Goal: Information Seeking & Learning: Learn about a topic

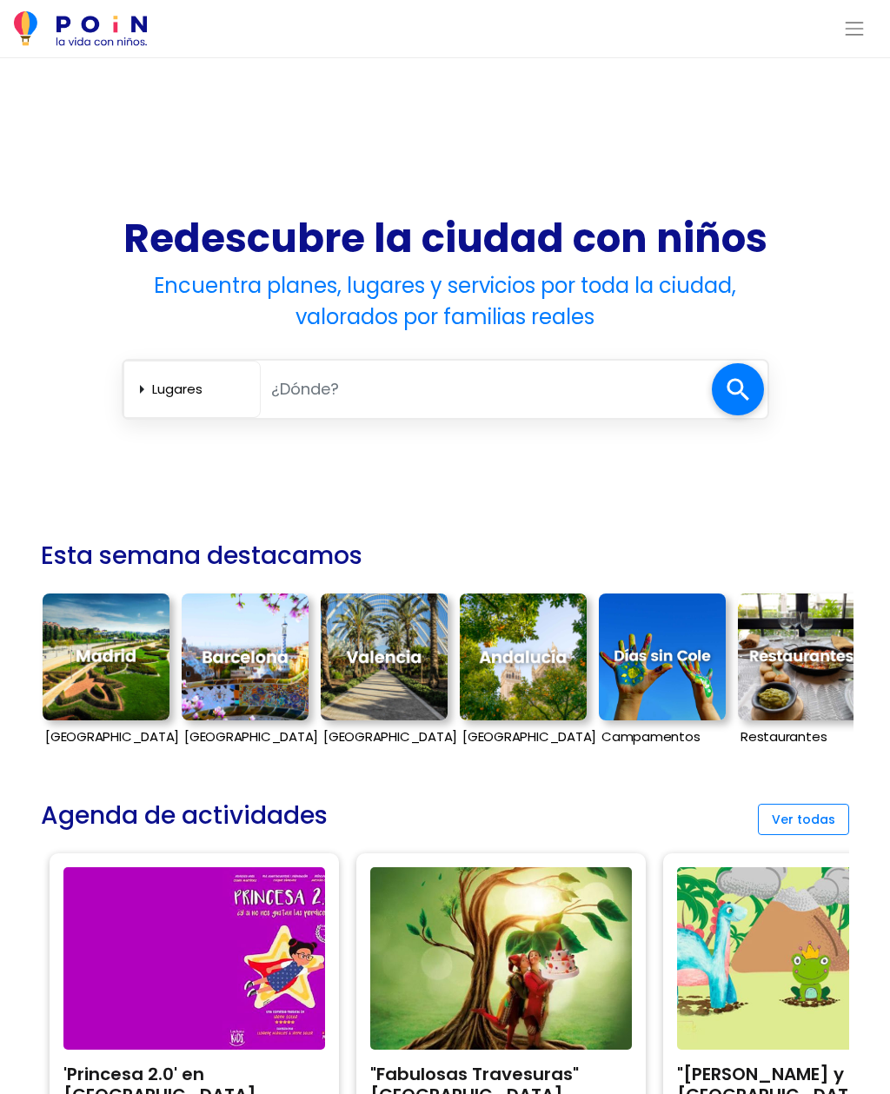
click at [164, 388] on select "Lugares Agenda Servicios" at bounding box center [202, 388] width 101 height 29
click at [95, 665] on img at bounding box center [106, 656] width 127 height 127
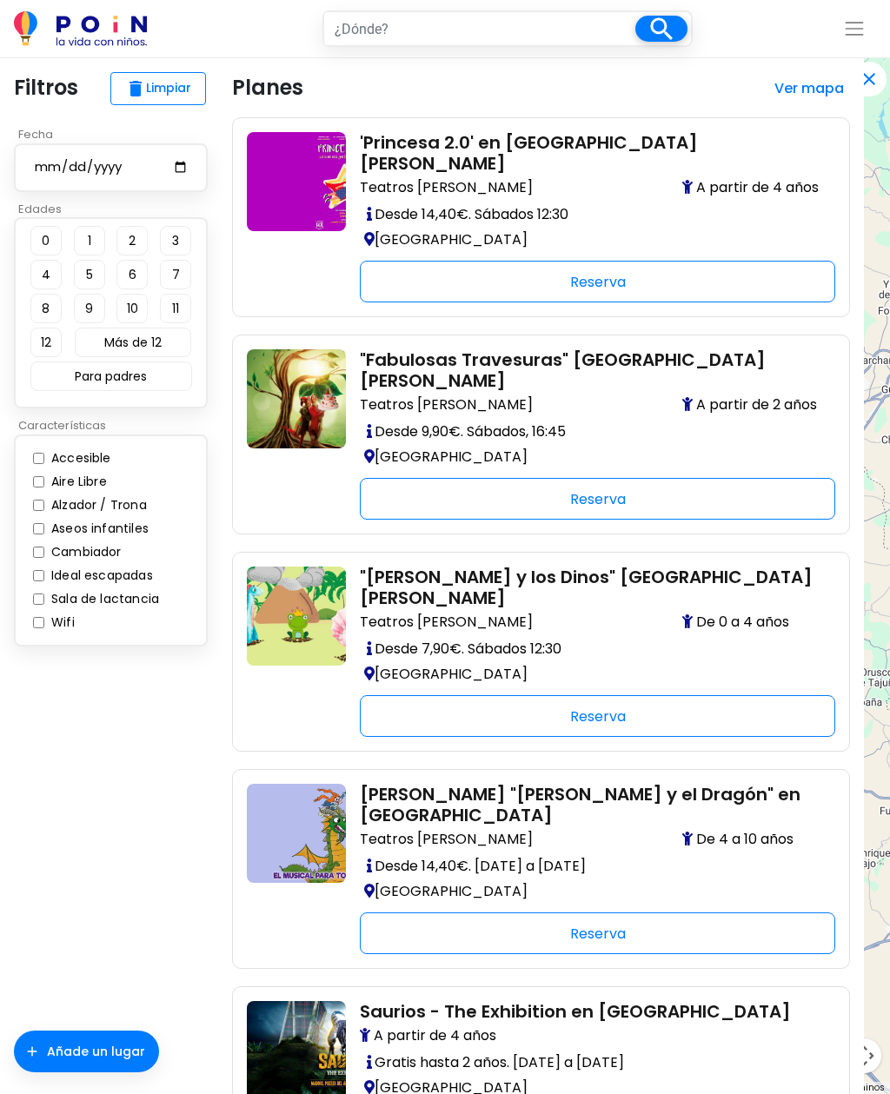
click at [91, 275] on button "5" at bounding box center [89, 275] width 31 height 30
type input "madrid"
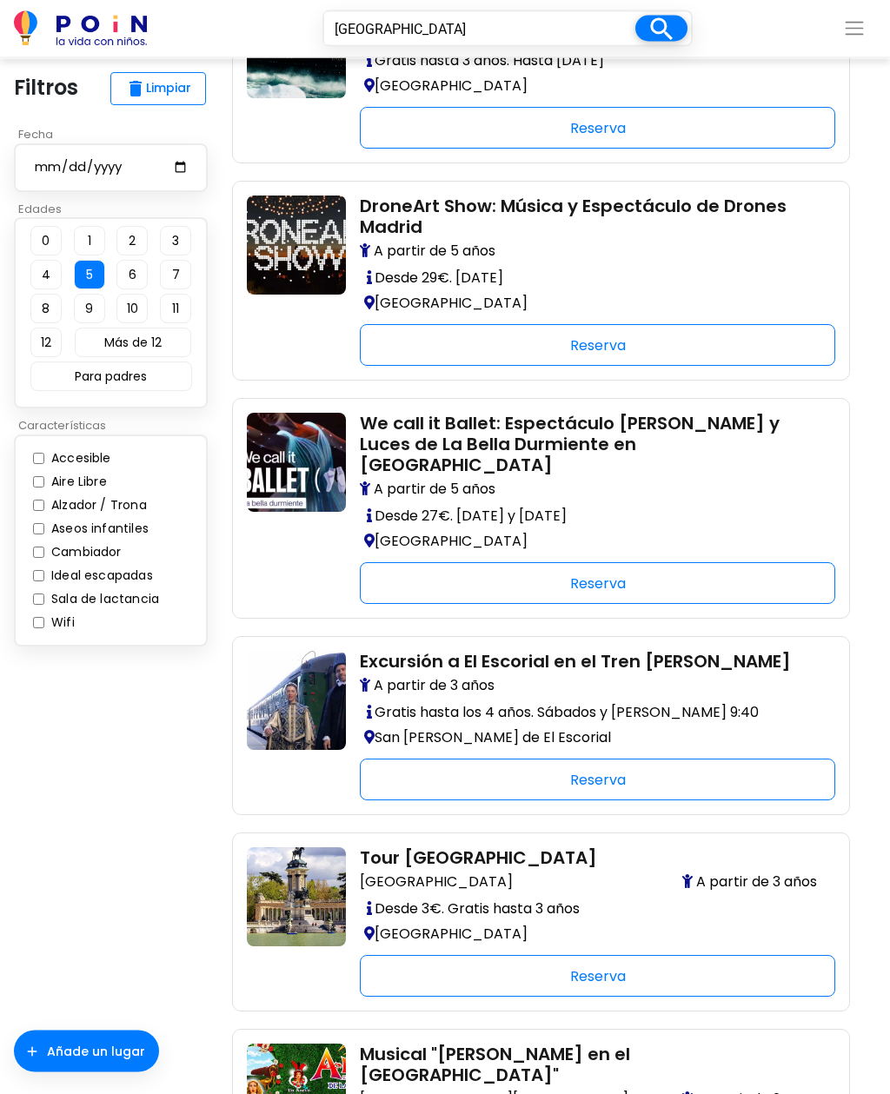
scroll to position [1633, 0]
click at [303, 651] on img at bounding box center [296, 700] width 99 height 99
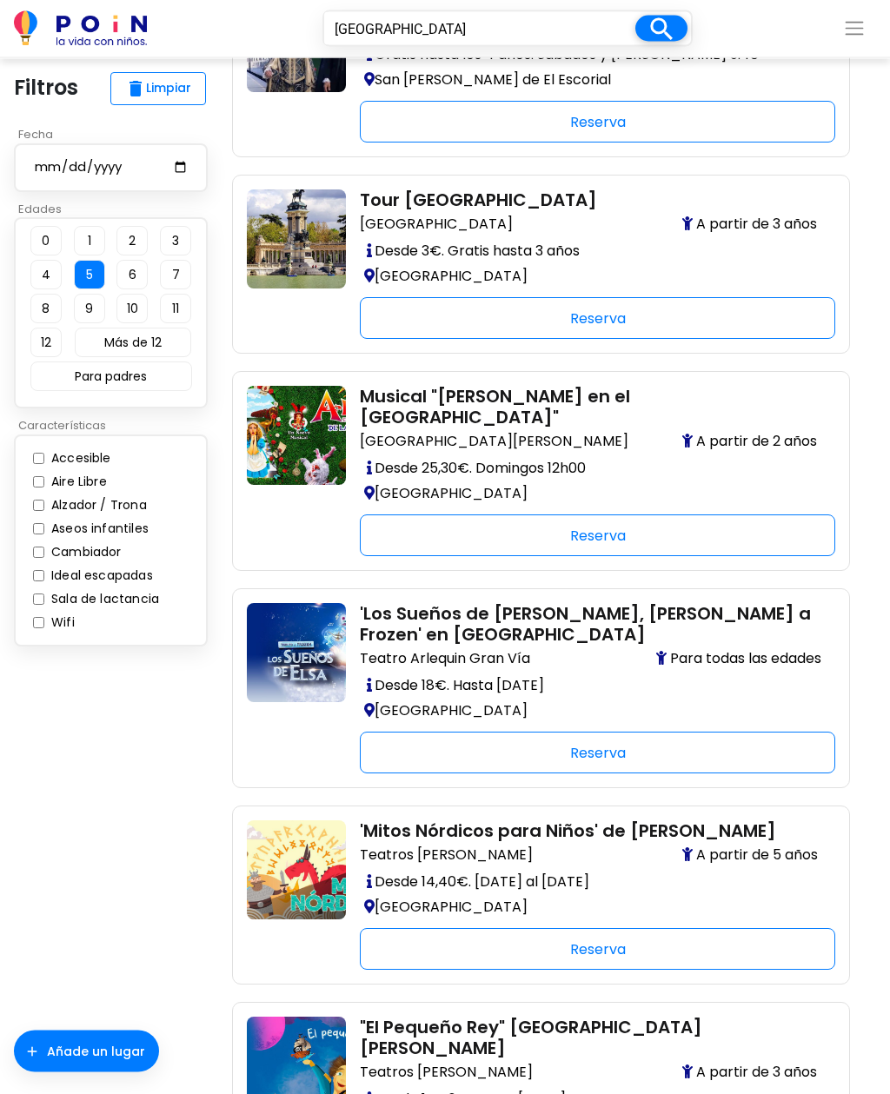
scroll to position [2296, 0]
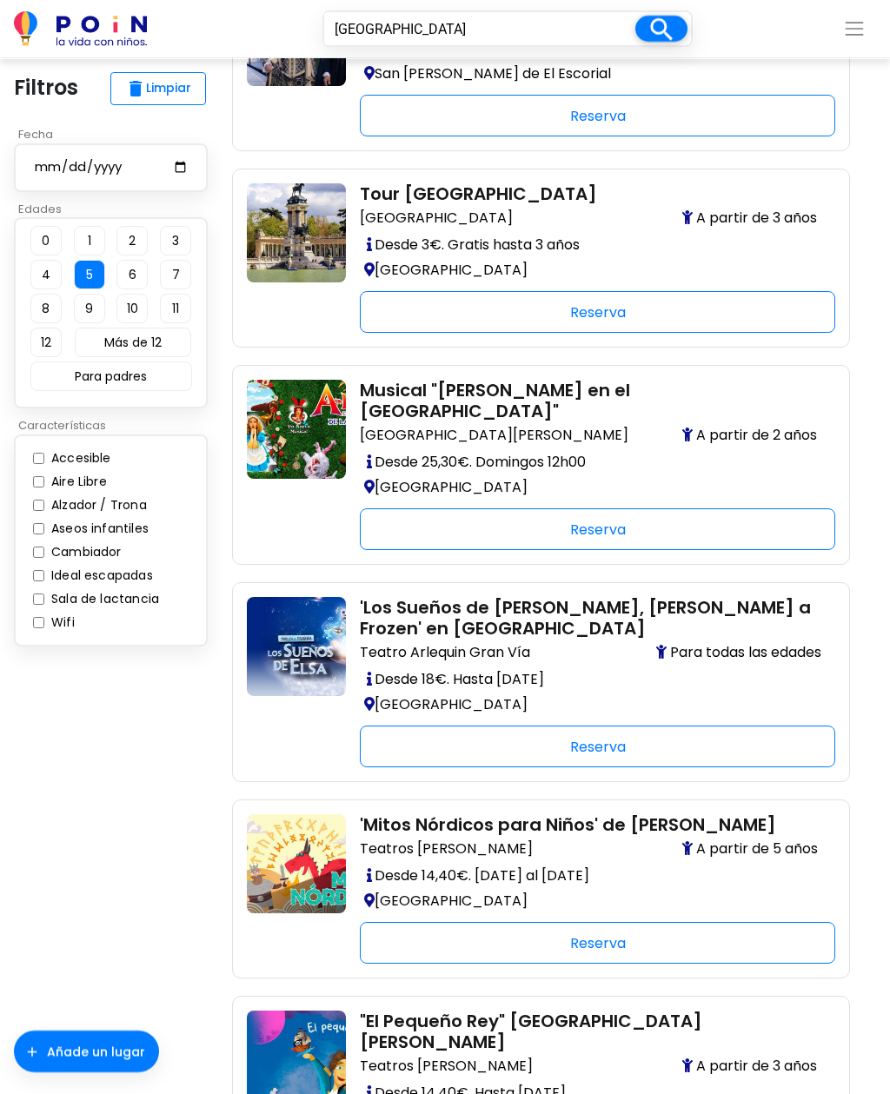
click at [304, 814] on img at bounding box center [296, 863] width 99 height 99
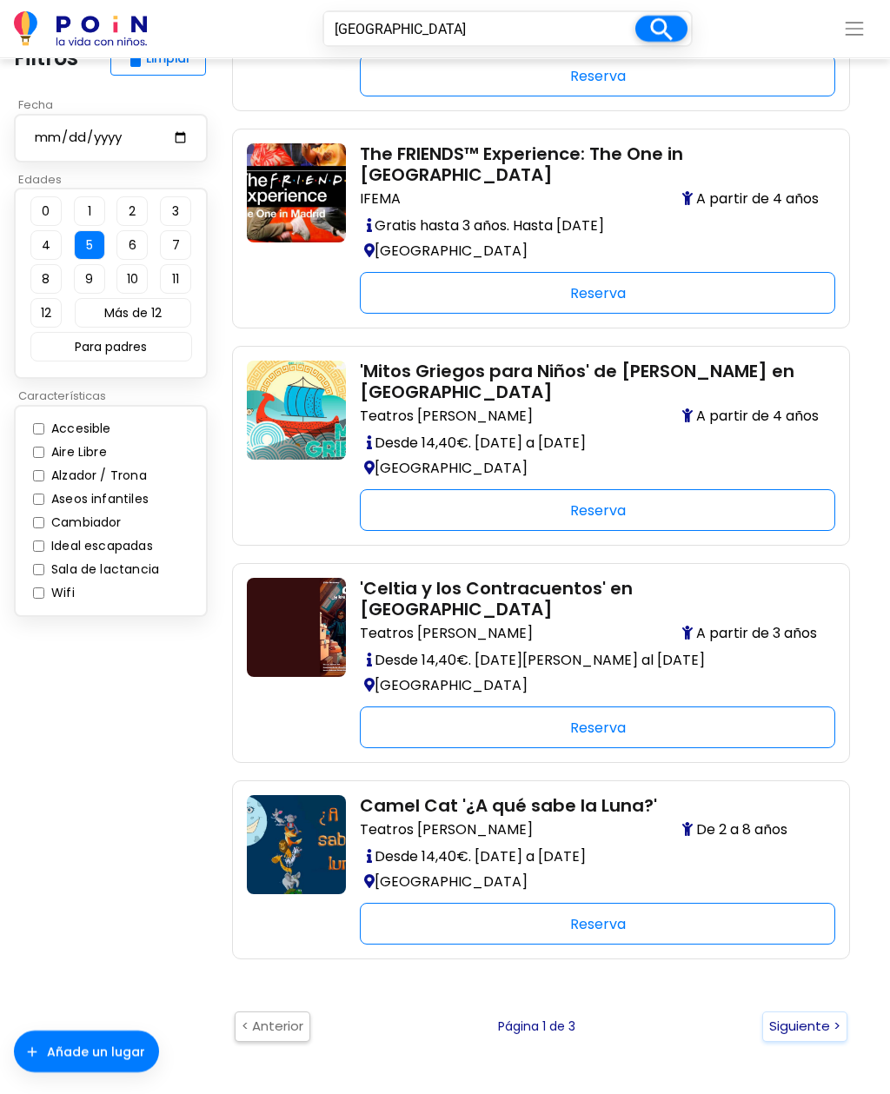
scroll to position [3384, 0]
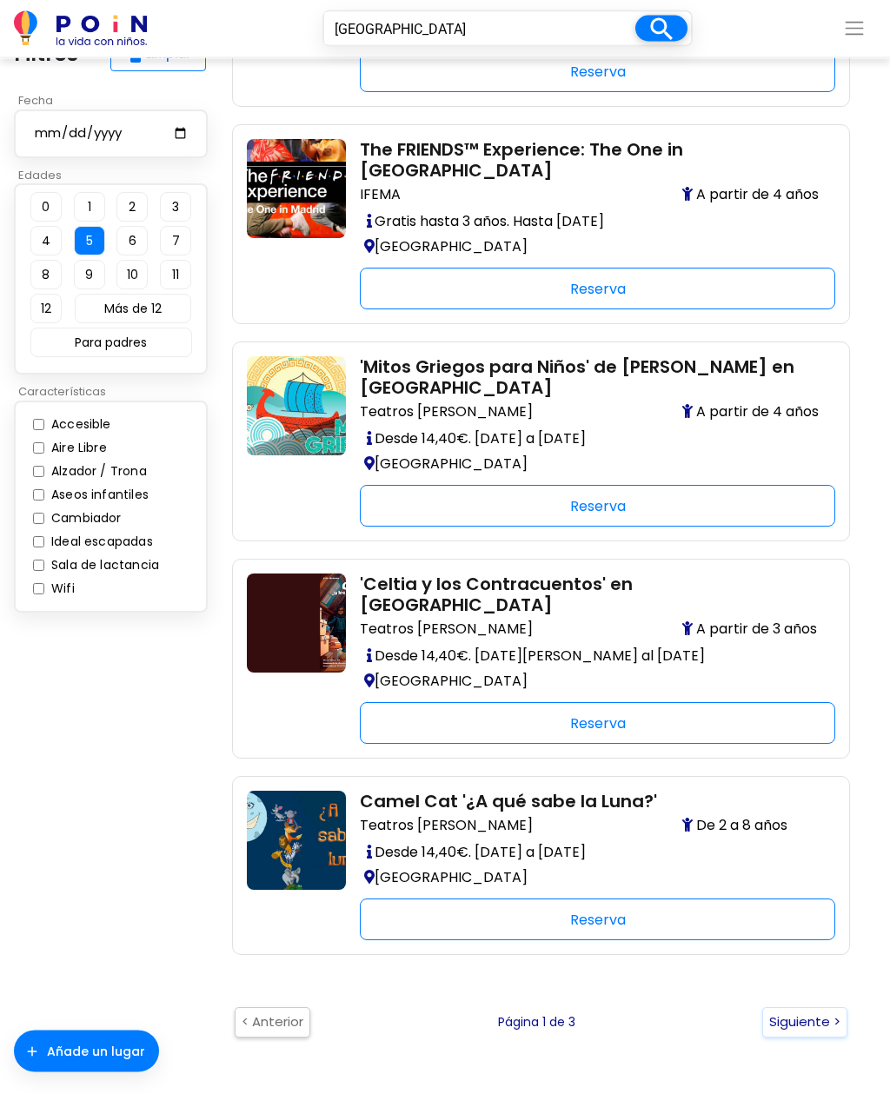
click at [795, 1007] on button "Siguiente >" at bounding box center [804, 1022] width 85 height 30
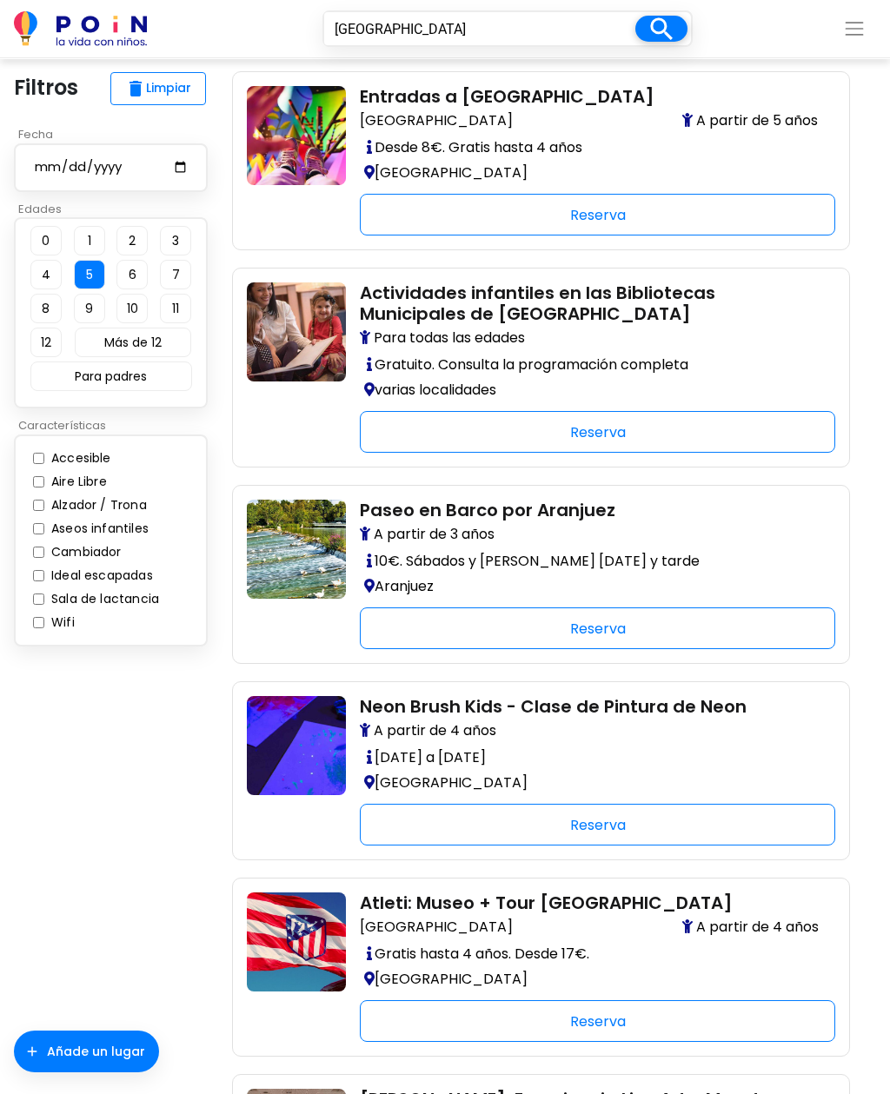
scroll to position [1484, 0]
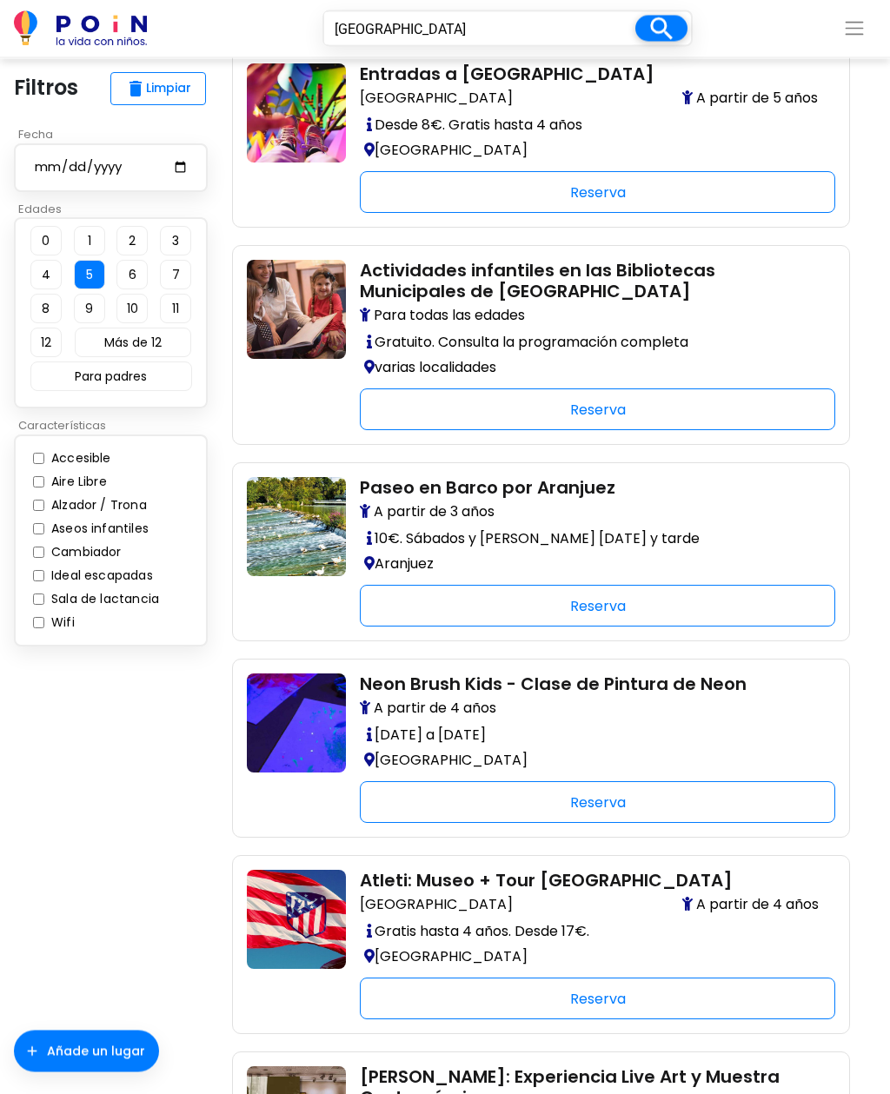
click at [310, 689] on img at bounding box center [296, 723] width 99 height 99
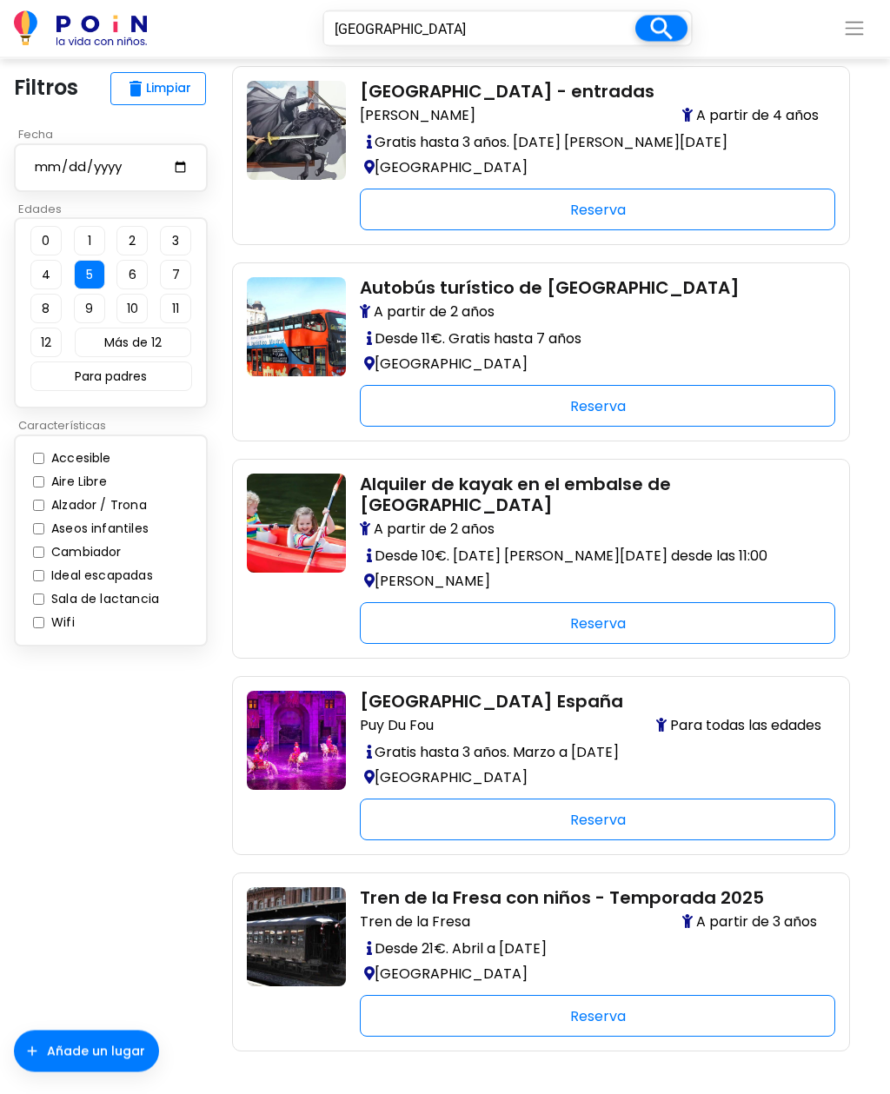
scroll to position [3132, 0]
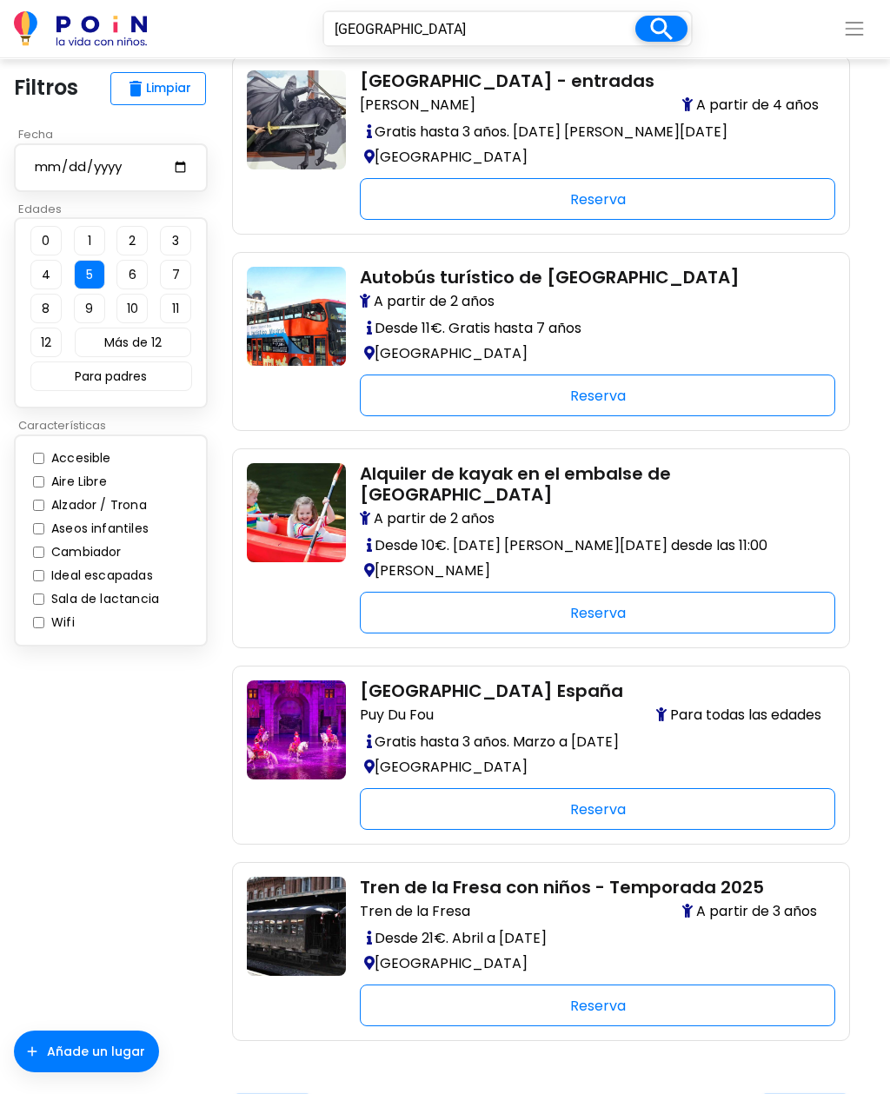
click at [303, 877] on img at bounding box center [296, 926] width 99 height 99
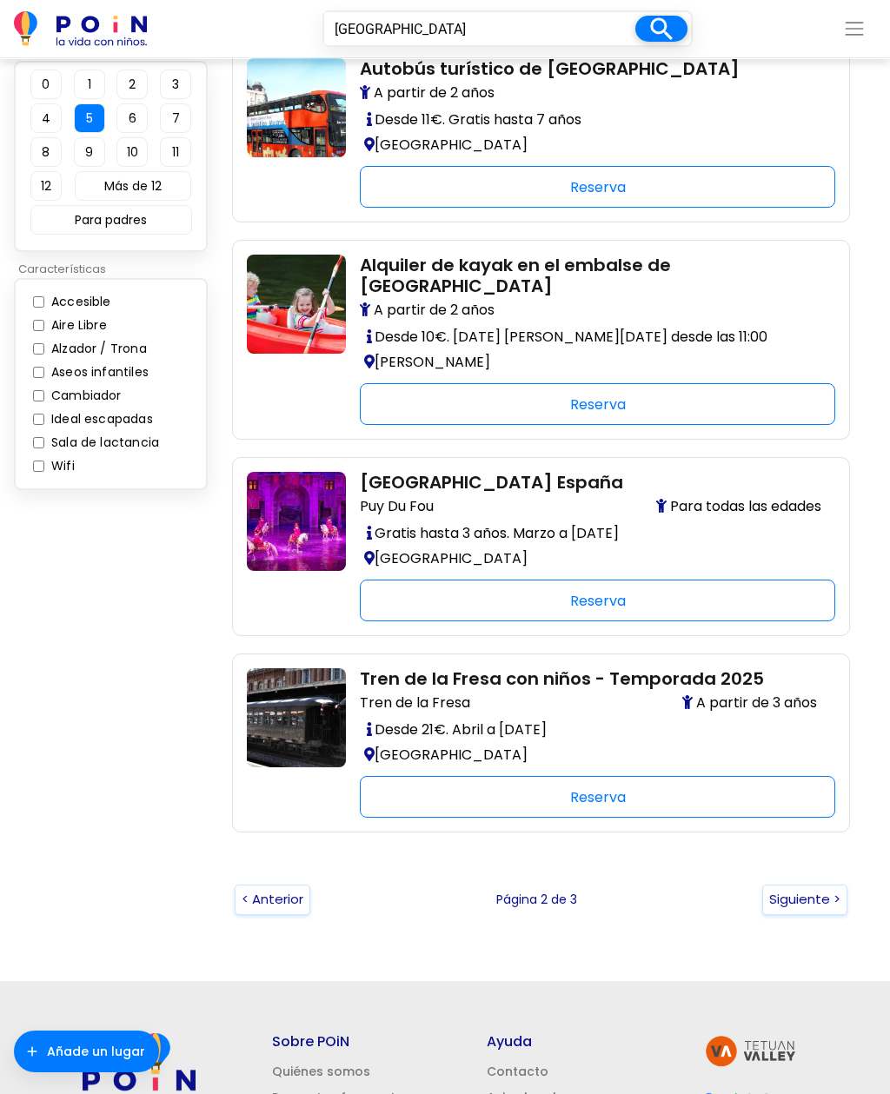
scroll to position [3349, 0]
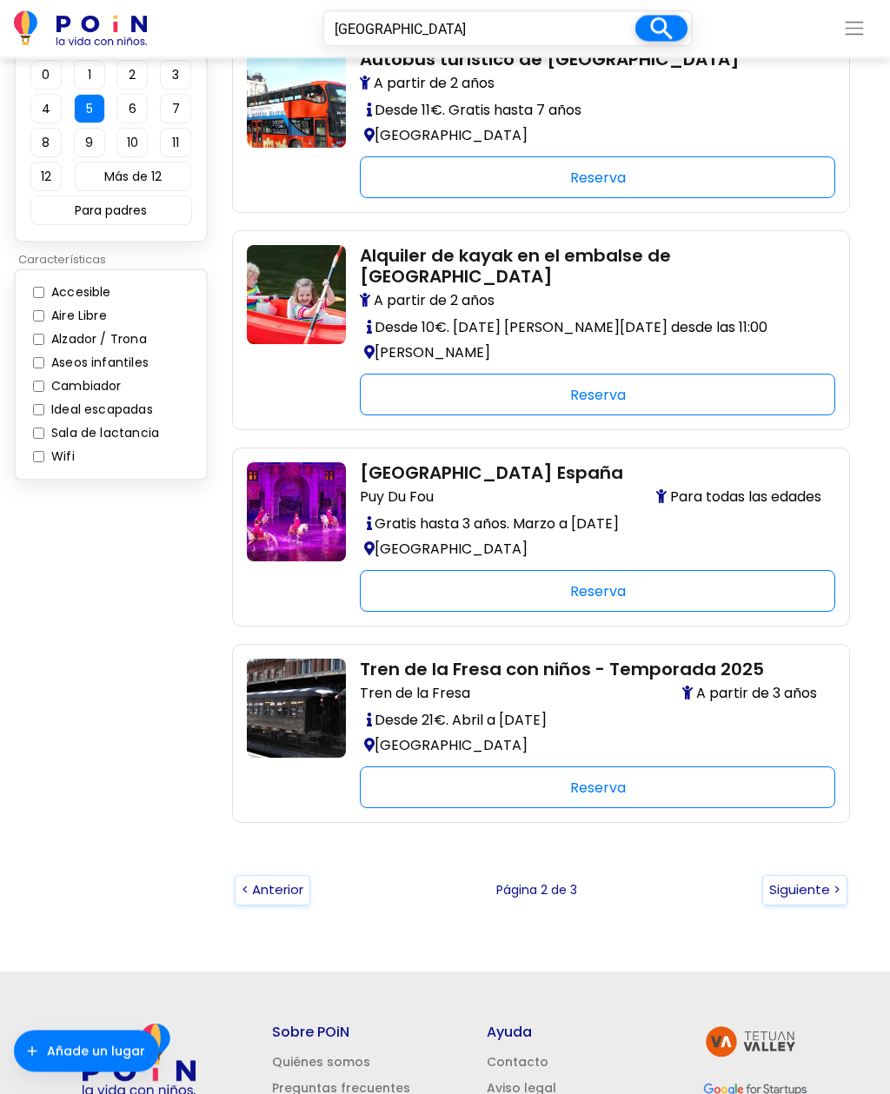
click at [798, 876] on button "Siguiente >" at bounding box center [804, 891] width 85 height 30
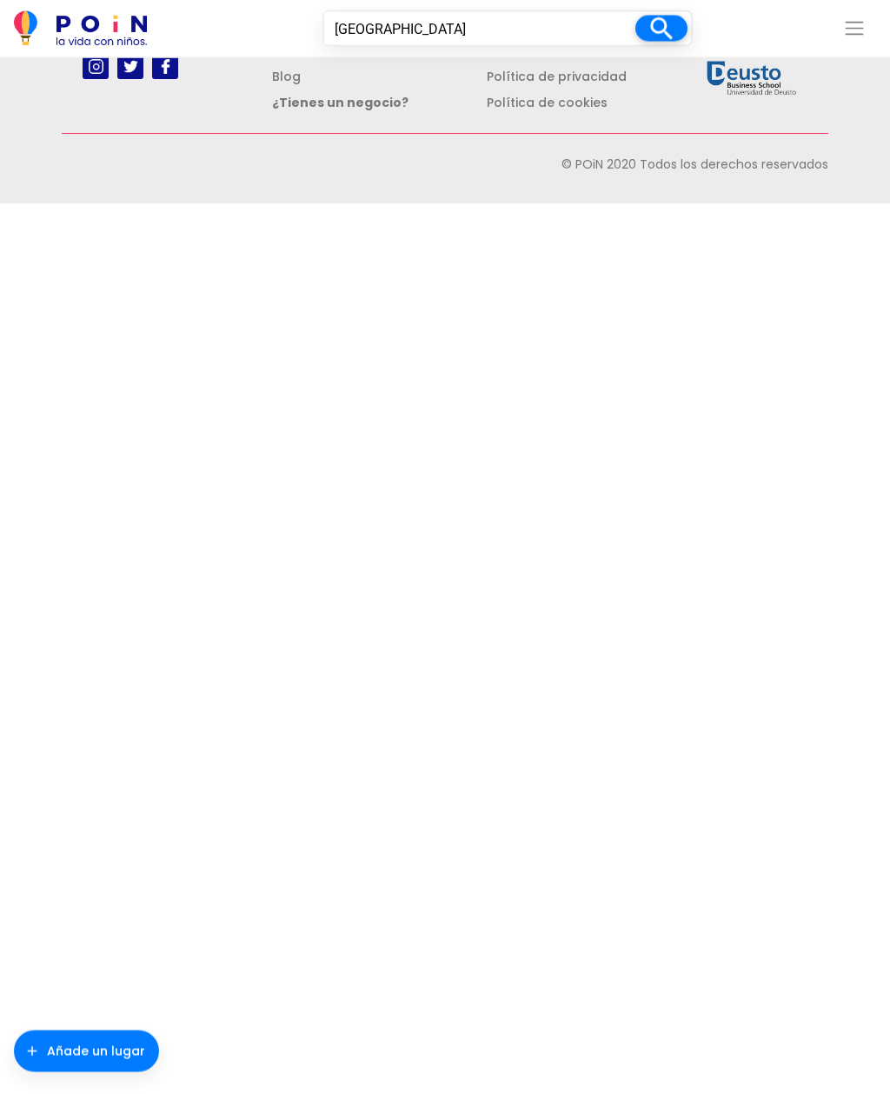
scroll to position [0, 0]
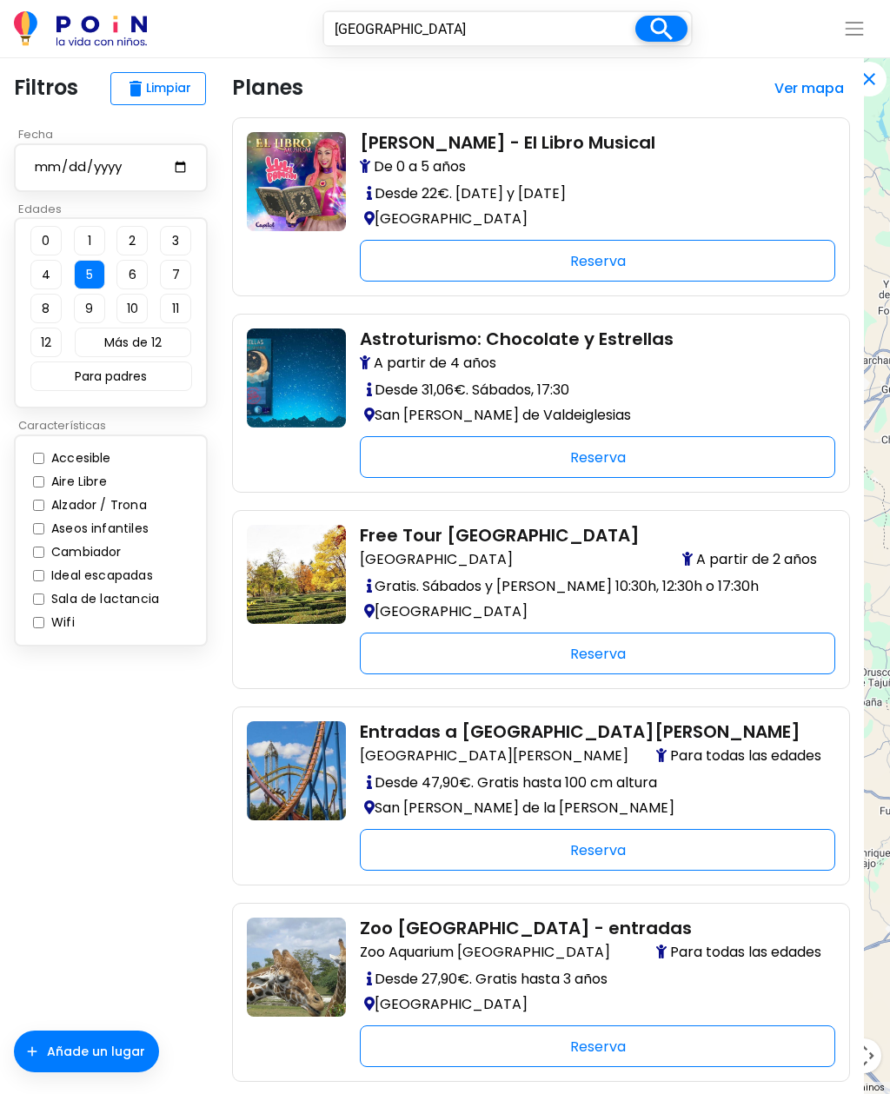
click at [284, 375] on img at bounding box center [296, 377] width 99 height 99
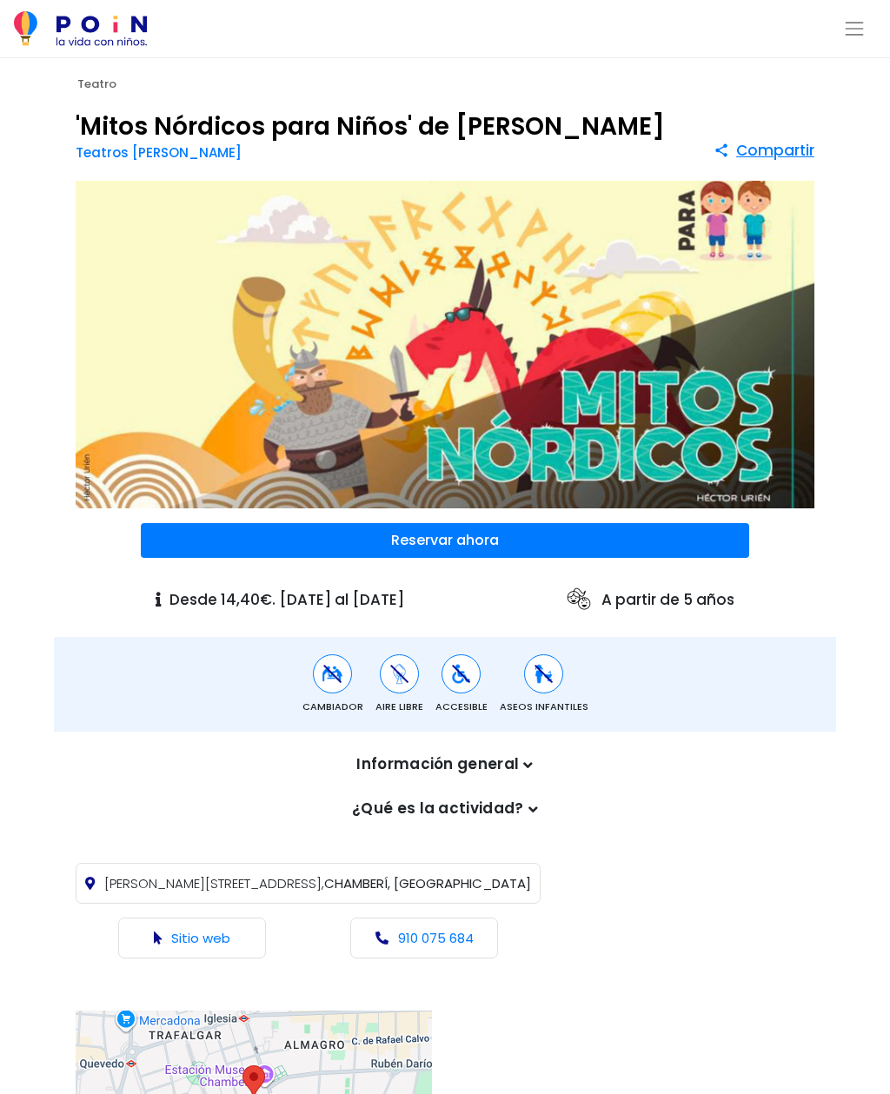
click at [523, 767] on icon at bounding box center [528, 765] width 10 height 15
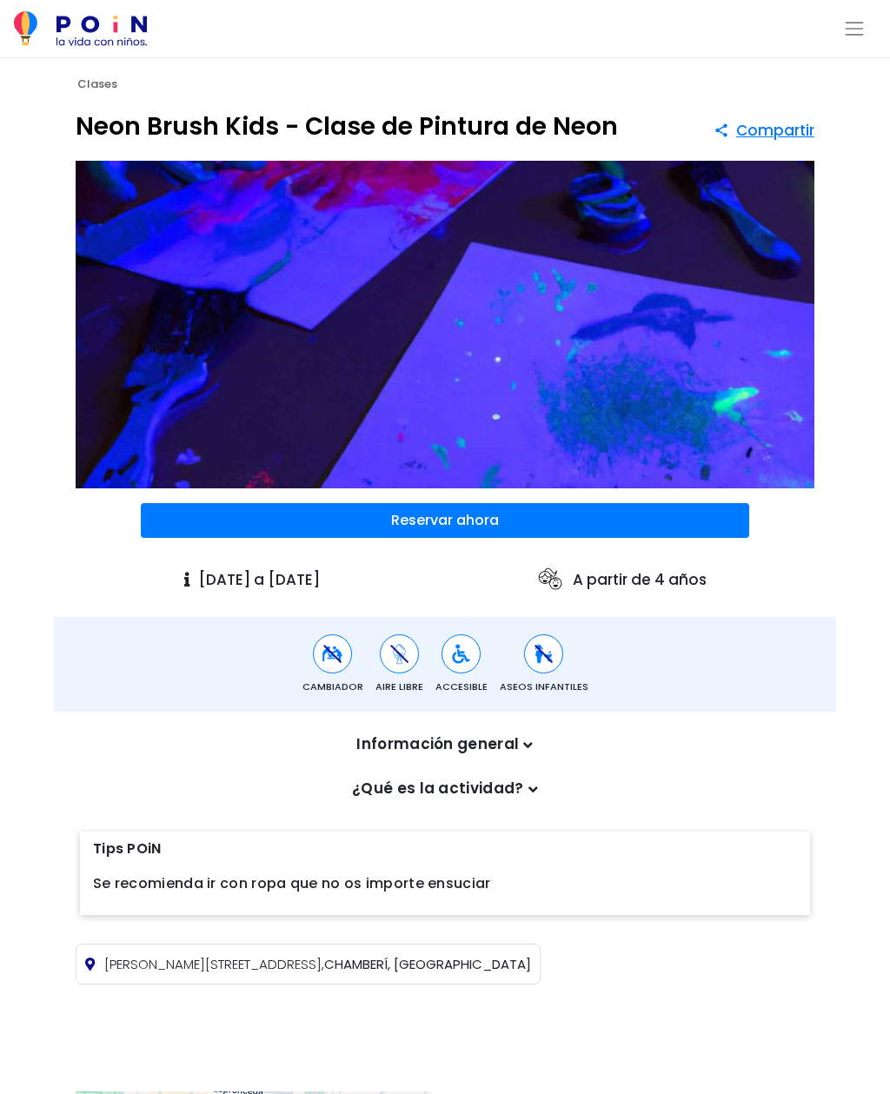
click at [523, 741] on icon at bounding box center [528, 745] width 10 height 15
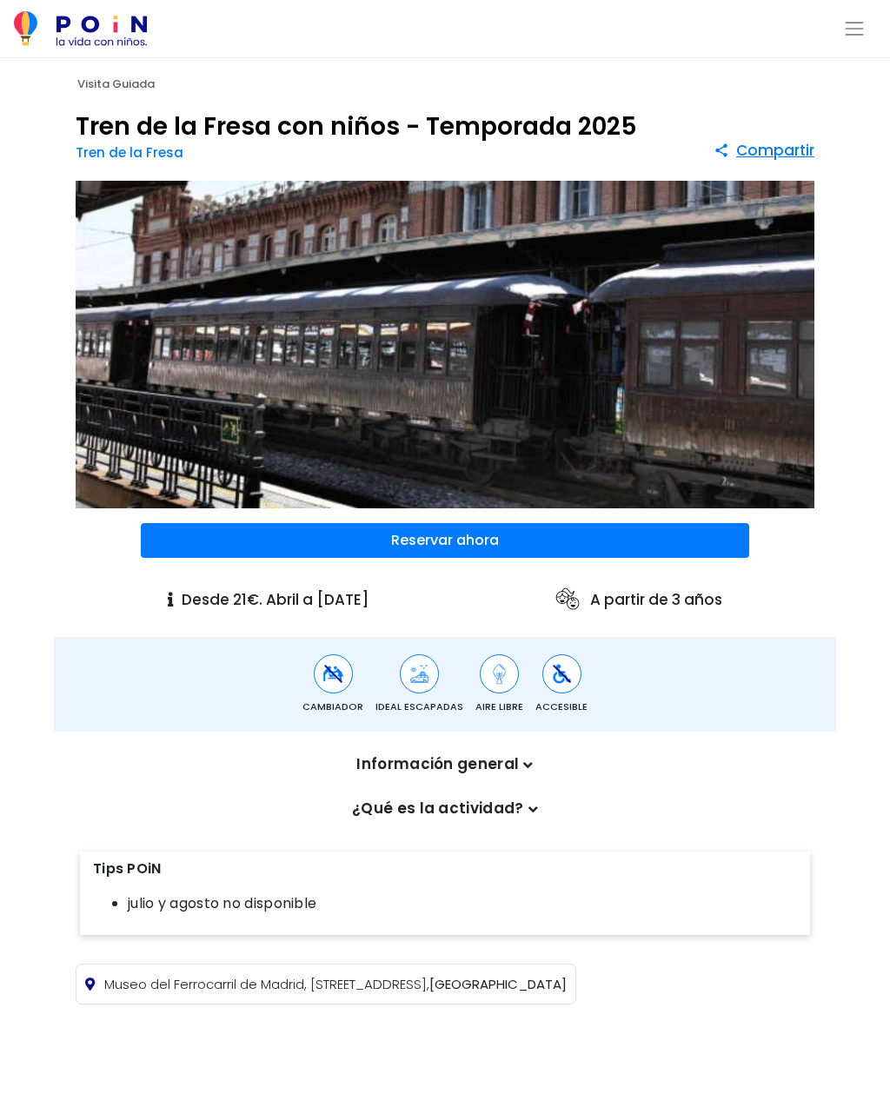
click at [517, 765] on p "Información general" at bounding box center [444, 764] width 721 height 23
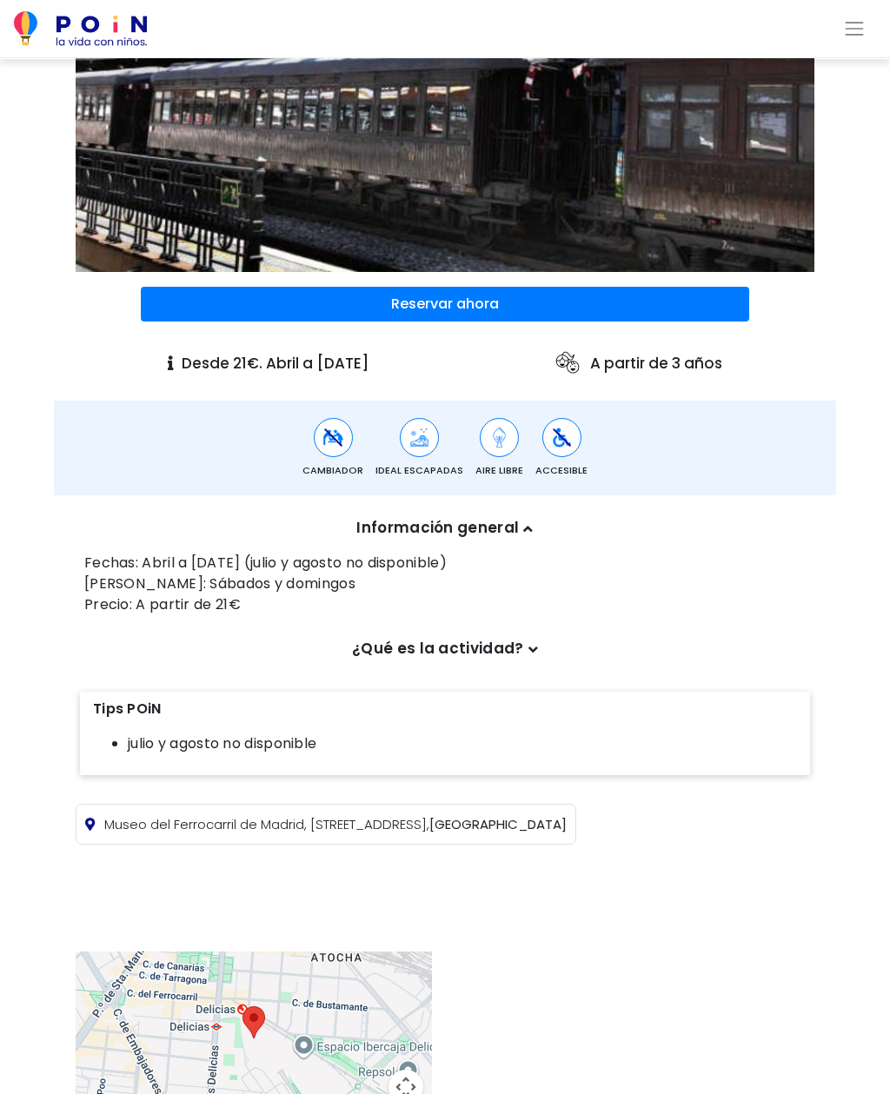
scroll to position [240, 0]
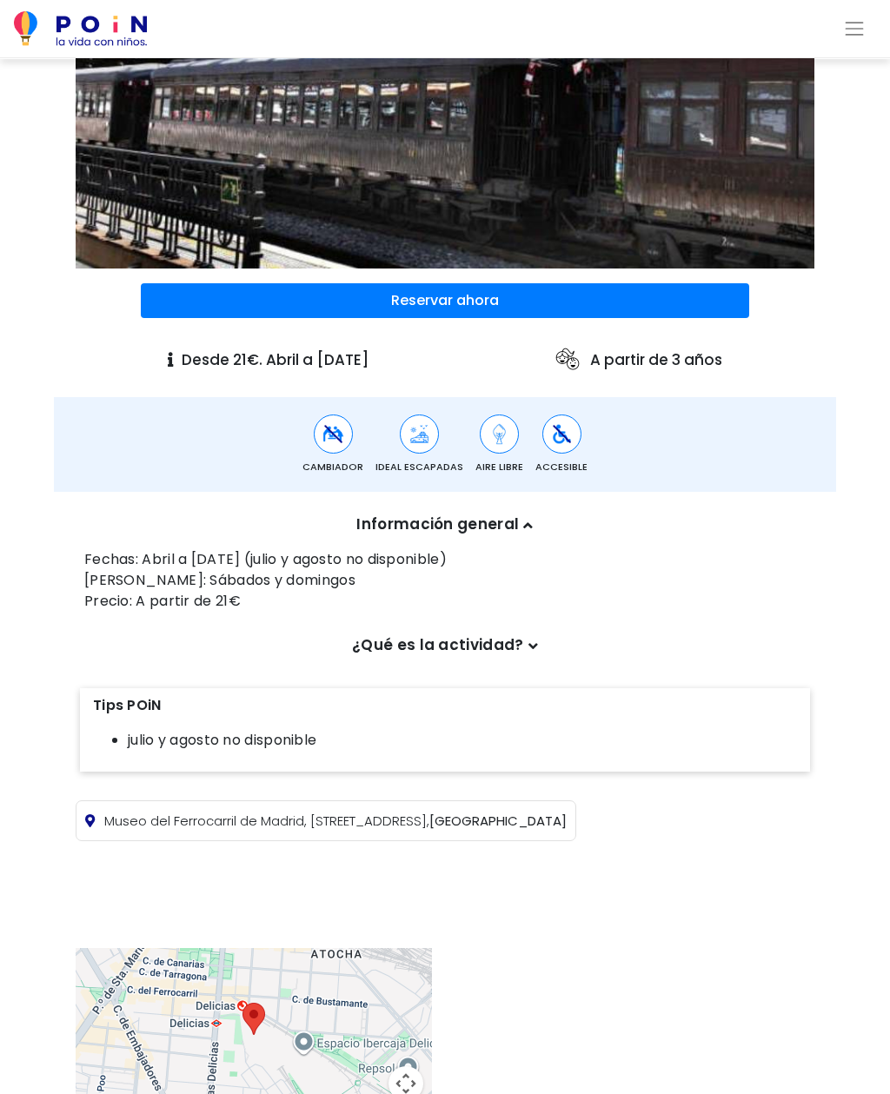
click at [528, 650] on icon at bounding box center [533, 646] width 10 height 15
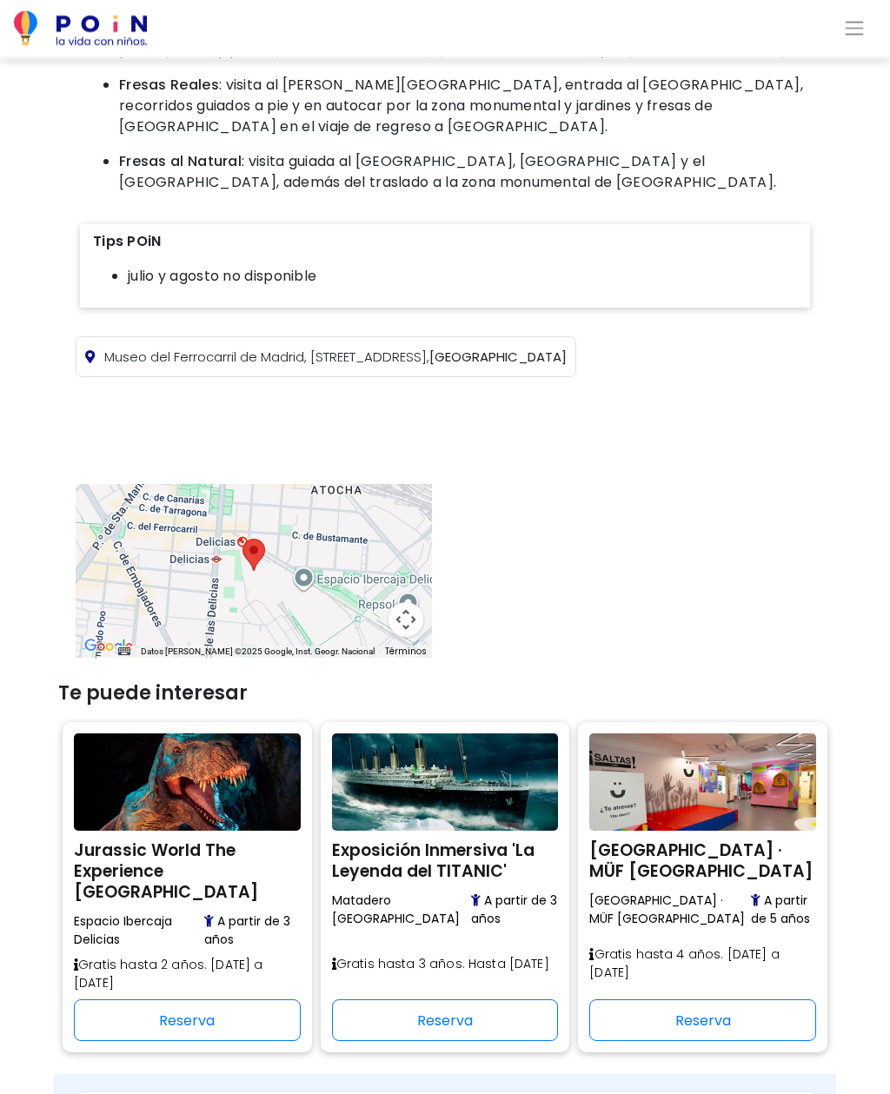
scroll to position [1243, 0]
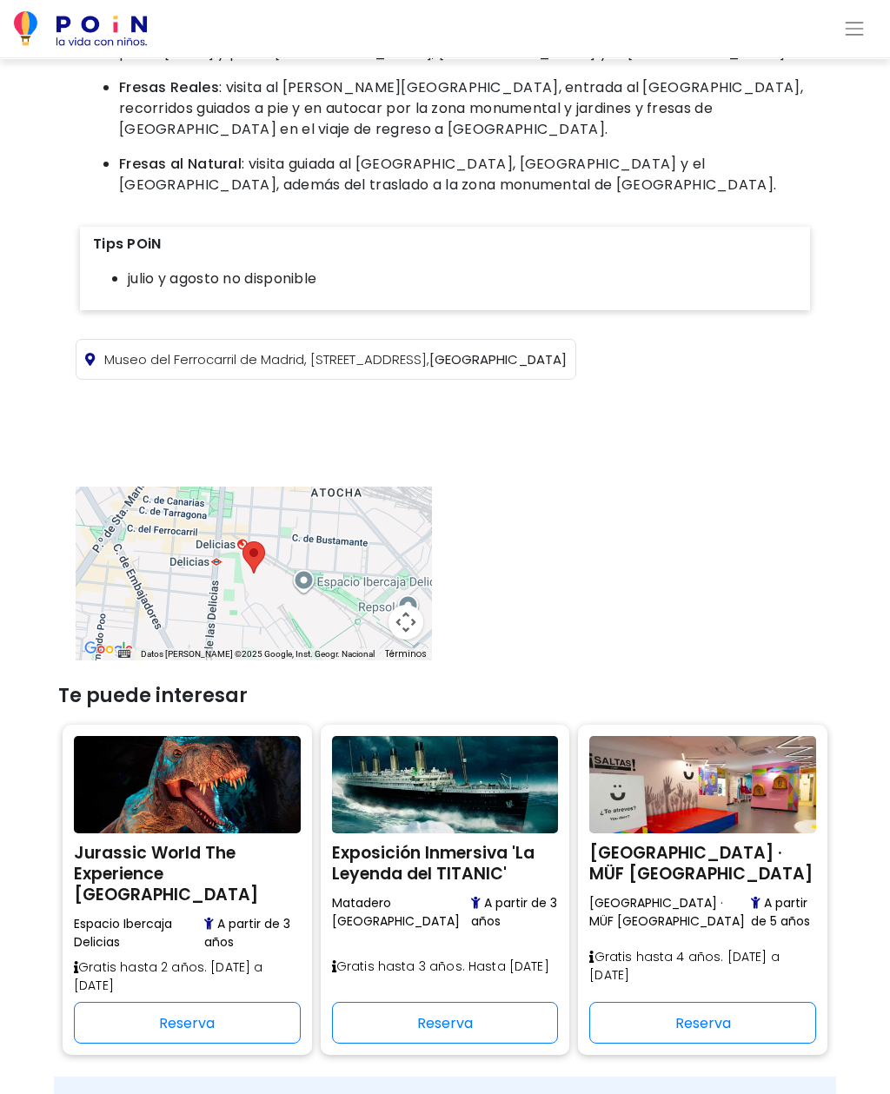
click at [694, 784] on img at bounding box center [702, 784] width 227 height 97
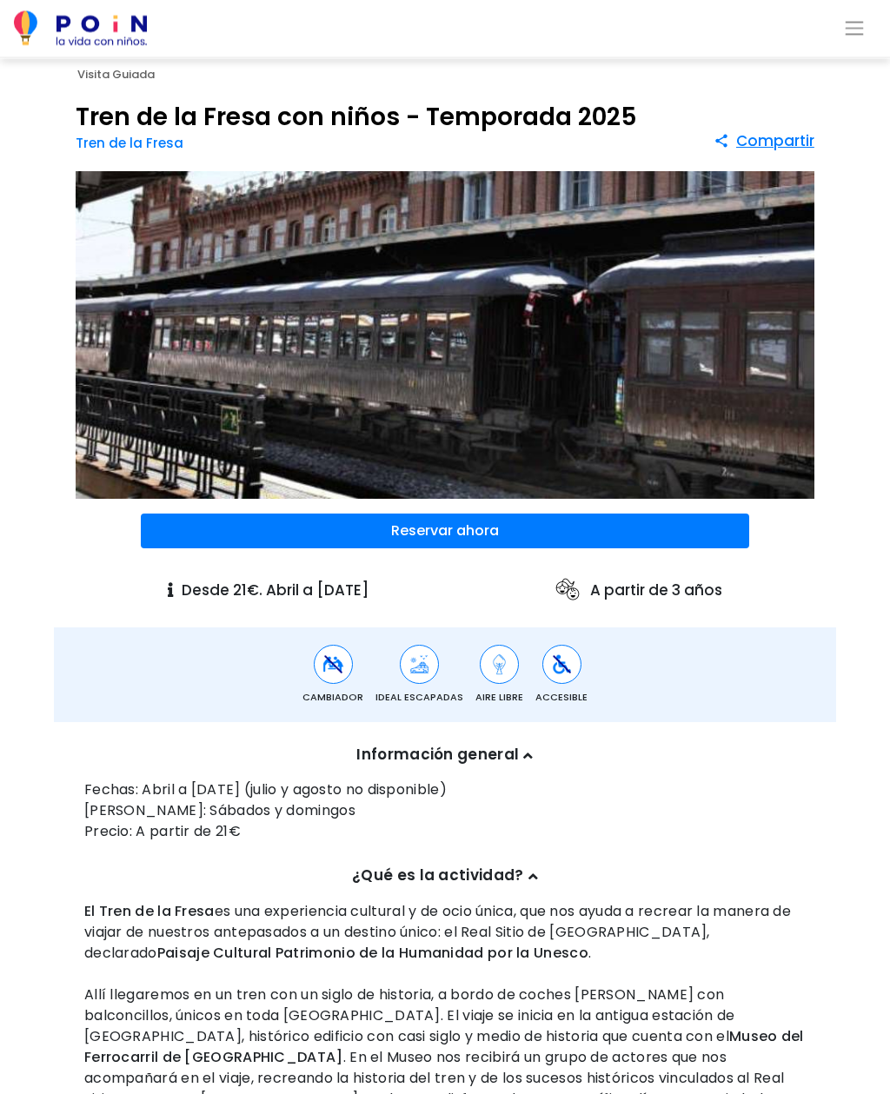
scroll to position [0, 0]
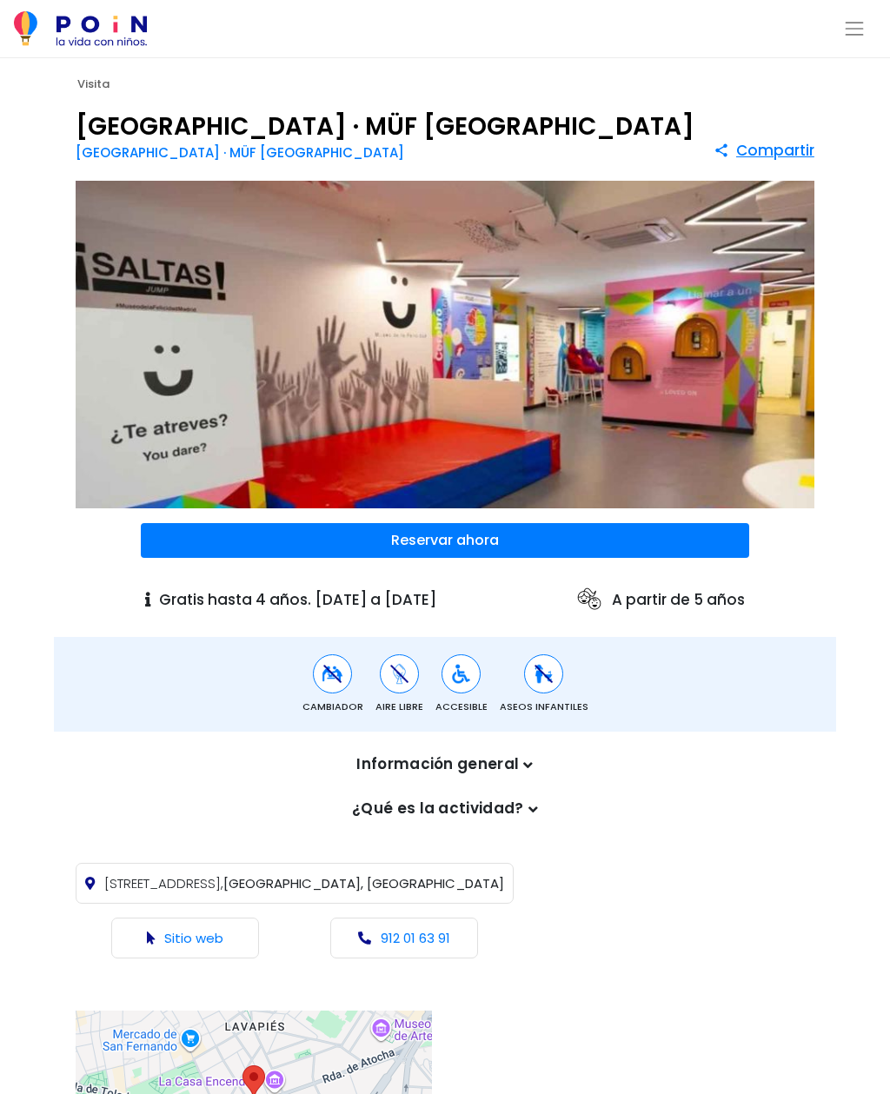
click at [523, 767] on icon at bounding box center [528, 765] width 10 height 15
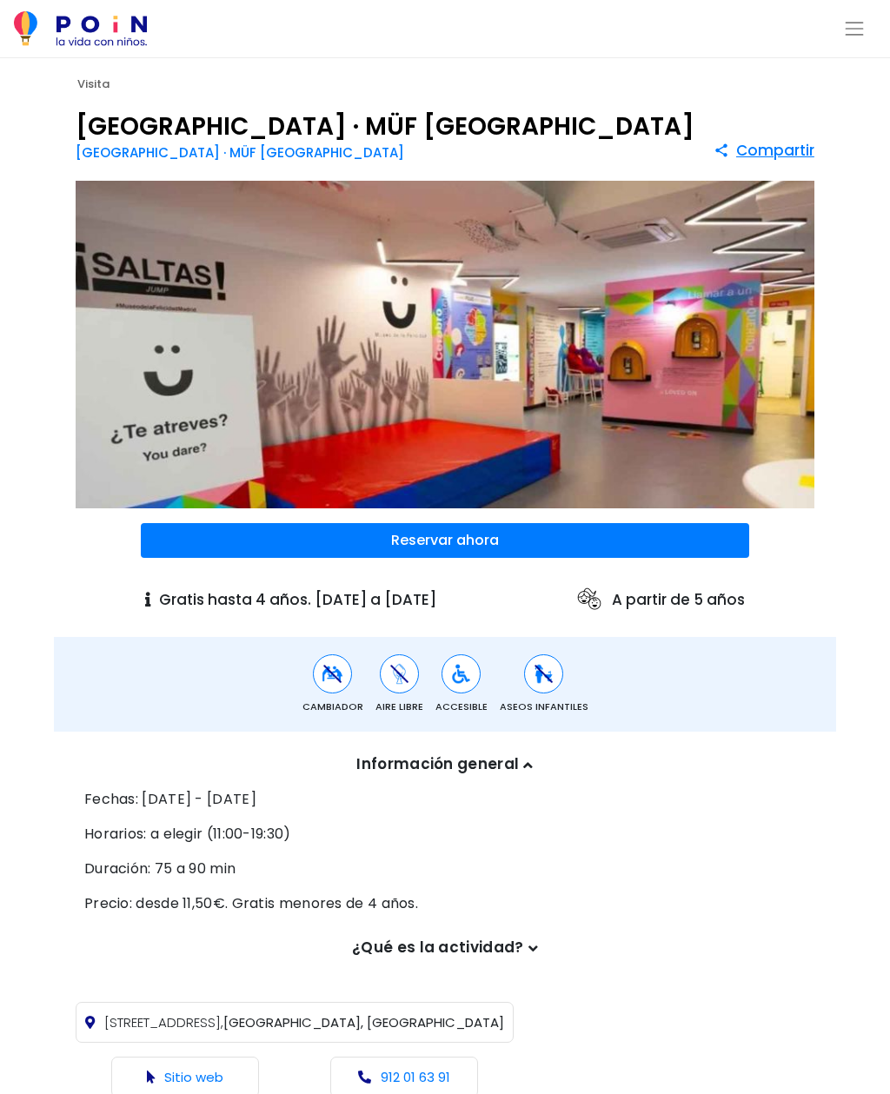
click at [523, 945] on p "¿Qué es la actividad?" at bounding box center [444, 948] width 721 height 23
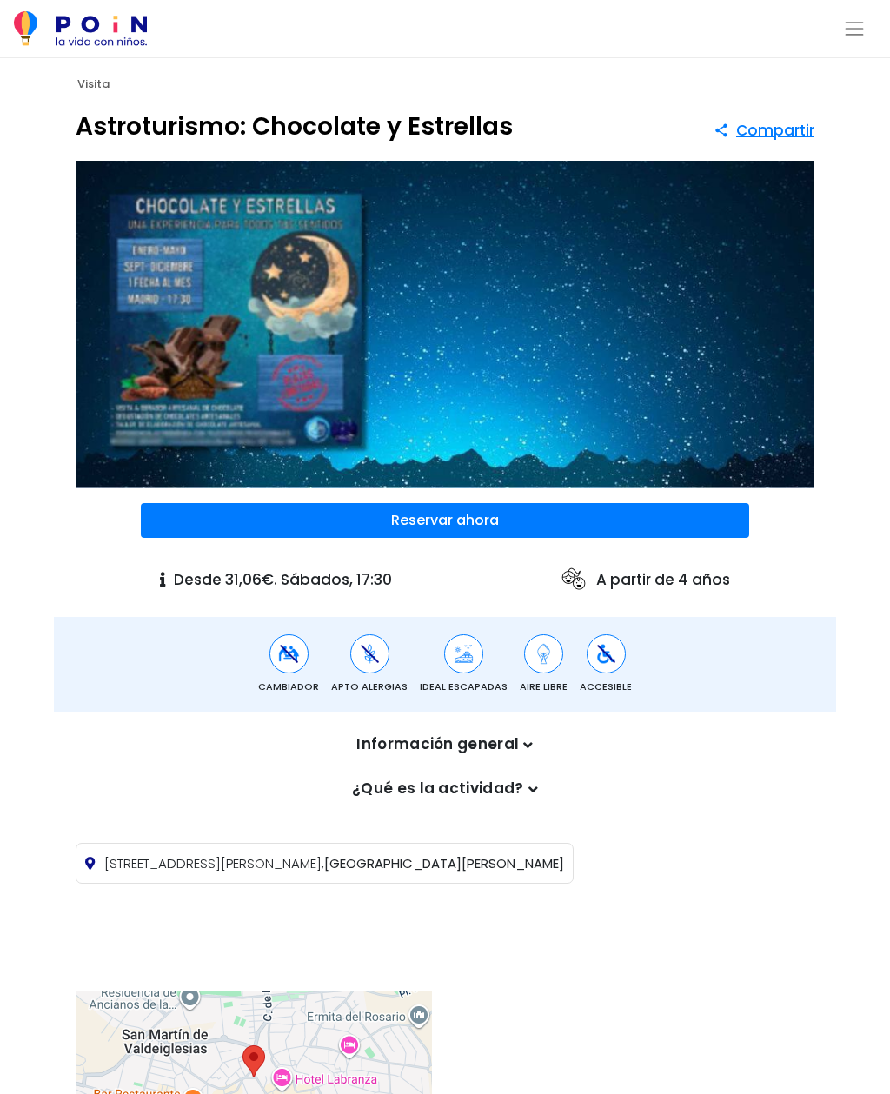
click at [507, 739] on p "Información general" at bounding box center [444, 744] width 721 height 23
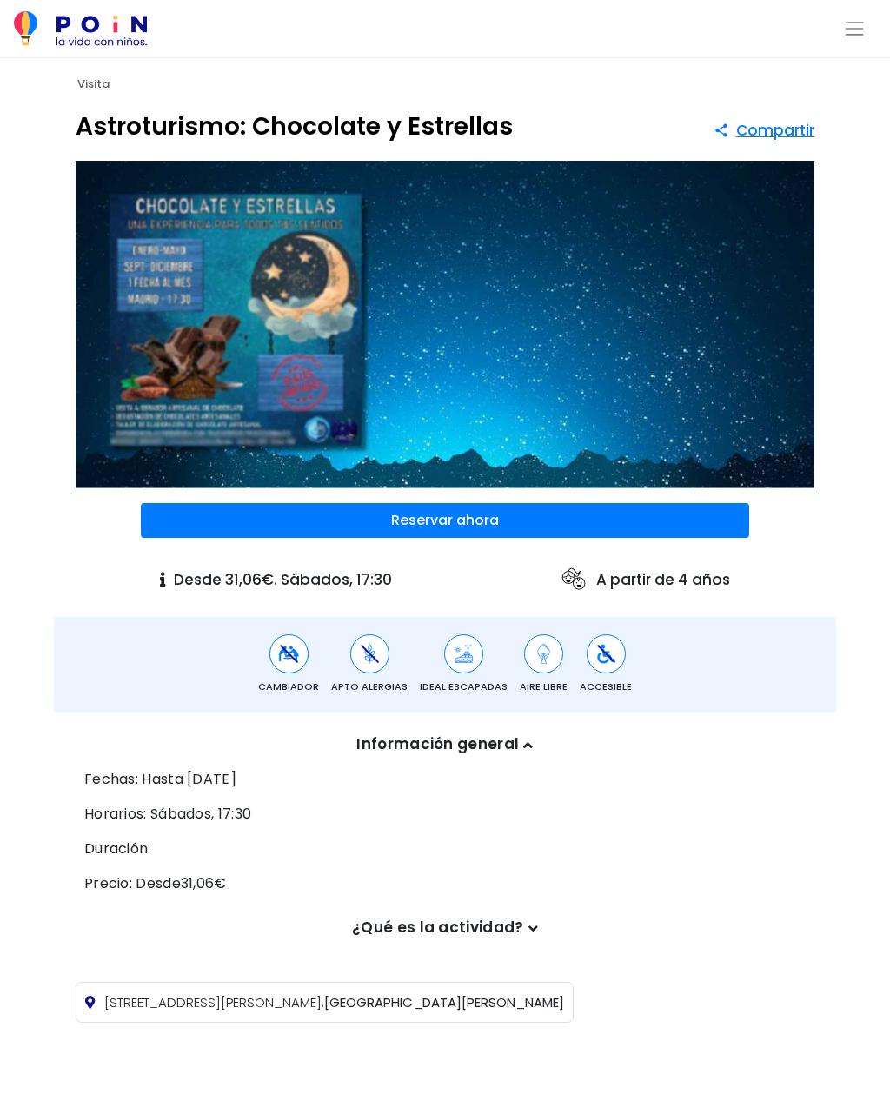
click at [429, 918] on p "¿Qué es la actividad?" at bounding box center [444, 928] width 721 height 23
